Goal: Navigation & Orientation: Find specific page/section

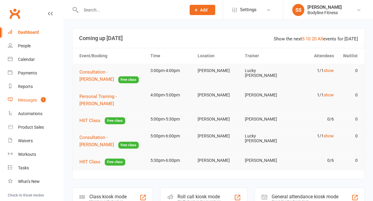
click at [36, 99] on div "Messages" at bounding box center [27, 99] width 19 height 5
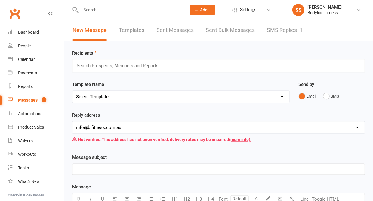
click at [281, 32] on link "SMS Replies 1" at bounding box center [284, 30] width 36 height 21
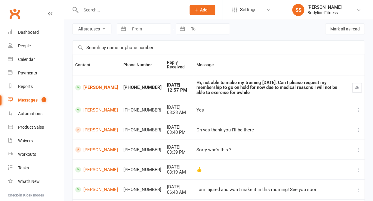
scroll to position [23, 0]
click at [338, 33] on button "Mark all as read" at bounding box center [345, 28] width 40 height 11
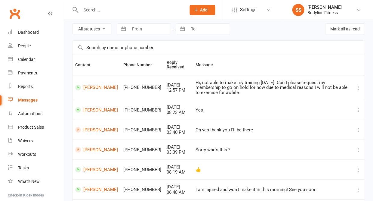
scroll to position [15, 0]
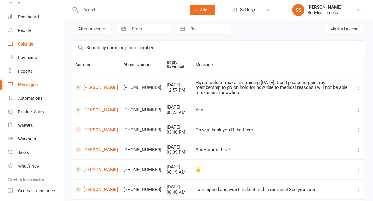
click at [25, 41] on div "Calendar" at bounding box center [26, 43] width 17 height 5
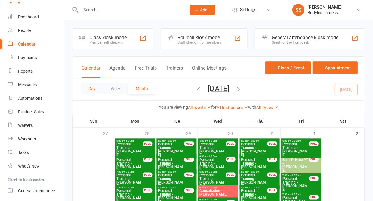
click at [91, 89] on button "Day" at bounding box center [92, 88] width 22 height 11
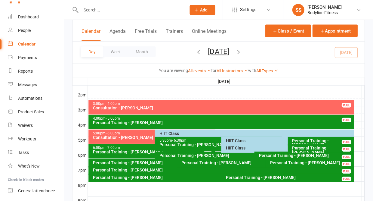
scroll to position [241, 0]
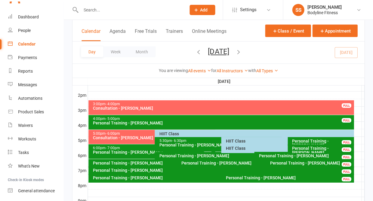
click at [115, 108] on div "Consultation - [PERSON_NAME]" at bounding box center [223, 108] width 260 height 4
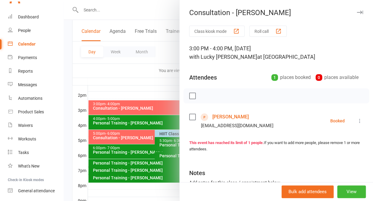
click at [360, 12] on icon "button" at bounding box center [360, 13] width 6 height 4
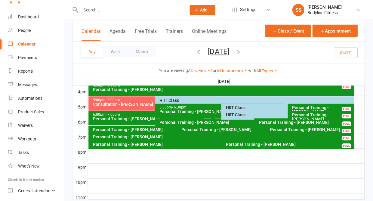
scroll to position [280, 0]
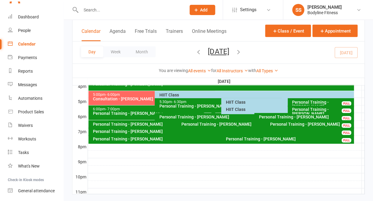
click at [168, 96] on div "HIIT Class" at bounding box center [256, 95] width 194 height 4
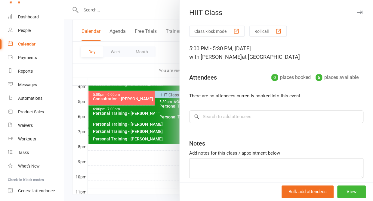
click at [364, 11] on div "HIIT Class" at bounding box center [275, 12] width 193 height 8
click at [357, 13] on icon "button" at bounding box center [360, 13] width 6 height 4
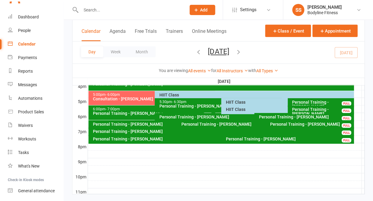
click at [233, 104] on div "HIIT Class" at bounding box center [285, 102] width 121 height 4
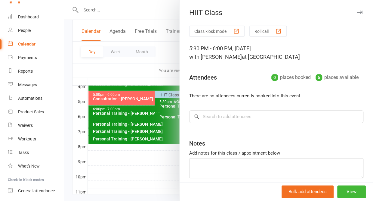
click at [359, 11] on icon "button" at bounding box center [360, 13] width 6 height 4
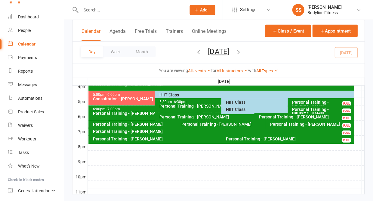
click at [238, 111] on div "HIIT Class" at bounding box center [285, 109] width 121 height 4
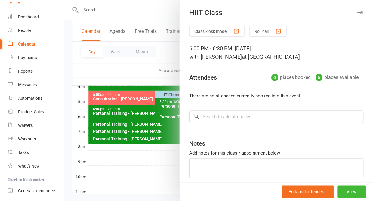
click at [360, 11] on icon "button" at bounding box center [360, 13] width 6 height 4
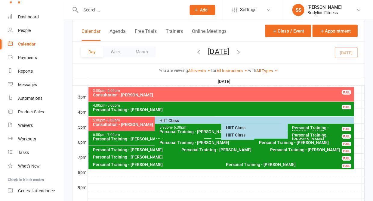
scroll to position [256, 0]
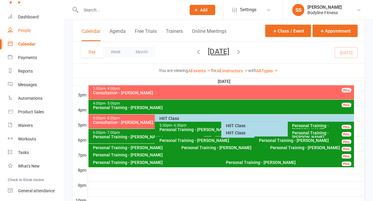
click at [22, 29] on div "People" at bounding box center [24, 30] width 13 height 5
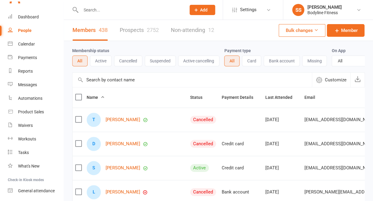
click at [135, 35] on link "Prospects 2752" at bounding box center [139, 30] width 39 height 21
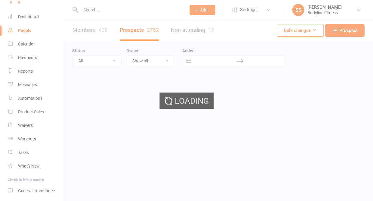
select select "50"
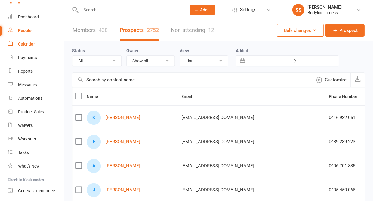
click at [29, 44] on div "Calendar" at bounding box center [26, 43] width 17 height 5
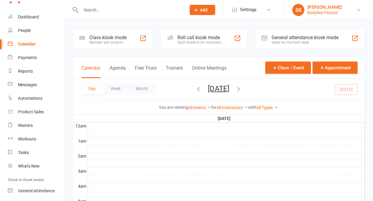
click at [320, 10] on div "Bodyline Fitness" at bounding box center [324, 12] width 34 height 5
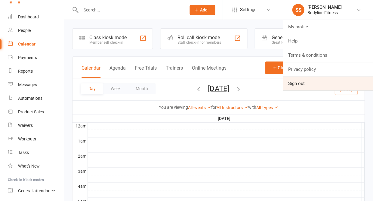
click at [301, 81] on link "Sign out" at bounding box center [328, 83] width 90 height 14
